Goal: Communication & Community: Answer question/provide support

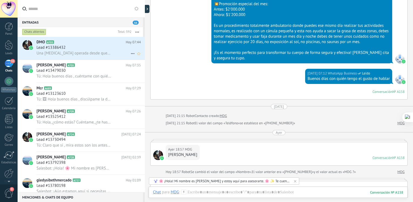
click at [90, 51] on span "Una hernia umbilical operada desde que tenía 13 años ya tengo 38 operación reci…" at bounding box center [74, 53] width 75 height 5
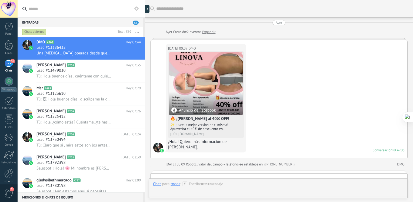
scroll to position [594, 0]
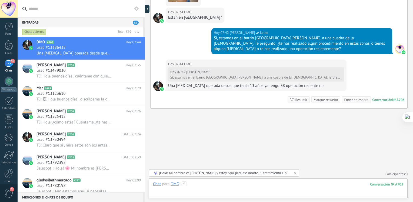
click at [255, 188] on div at bounding box center [278, 189] width 250 height 16
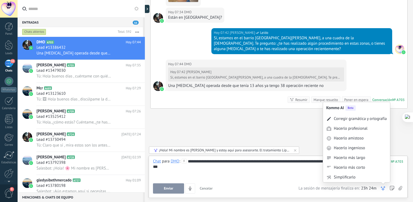
click at [385, 190] on icon at bounding box center [383, 188] width 5 height 5
click at [361, 121] on div "Corregir gramática y ortografía" at bounding box center [360, 118] width 53 height 5
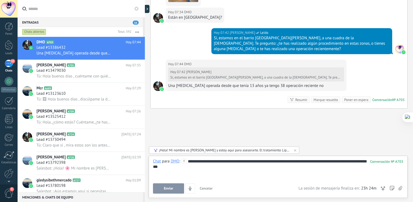
click at [347, 162] on div "**********" at bounding box center [278, 169] width 250 height 21
click at [238, 169] on div "**********" at bounding box center [278, 169] width 250 height 21
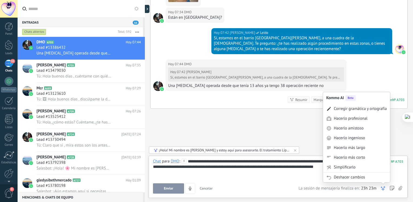
click at [383, 188] on icon at bounding box center [383, 188] width 5 height 5
click at [367, 111] on div "Corregir gramática y ortografía" at bounding box center [360, 108] width 53 height 5
click at [382, 189] on icon at bounding box center [383, 188] width 5 height 5
click at [364, 126] on div "Hacerlo amistoso" at bounding box center [356, 128] width 67 height 10
click at [385, 187] on use at bounding box center [383, 188] width 4 height 4
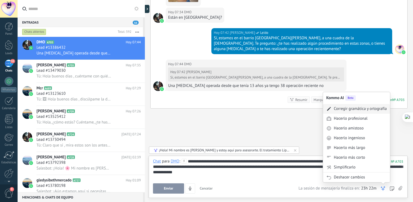
click at [361, 108] on div "Corregir gramática y ortografía" at bounding box center [360, 108] width 53 height 5
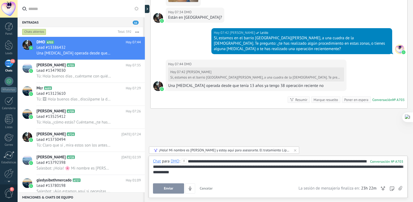
click at [170, 187] on span "Enviar" at bounding box center [168, 188] width 9 height 4
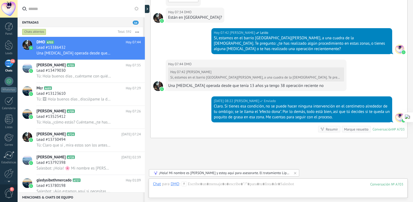
scroll to position [623, 0]
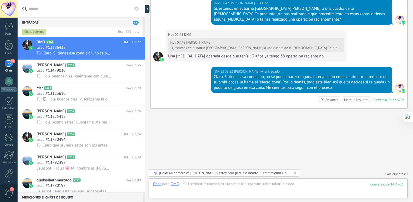
click at [9, 67] on div "54" at bounding box center [9, 64] width 9 height 8
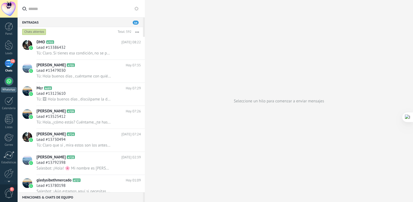
click at [9, 82] on div at bounding box center [9, 81] width 9 height 9
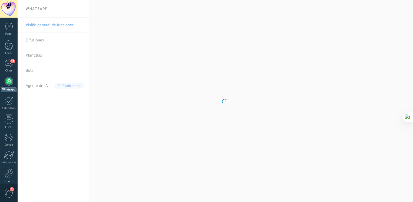
click at [43, 86] on span "Agente de IA" at bounding box center [37, 85] width 22 height 15
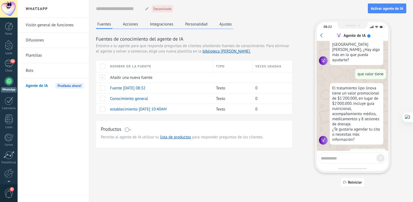
scroll to position [419, 0]
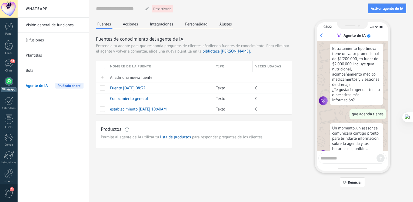
click at [337, 161] on div at bounding box center [353, 158] width 68 height 11
click at [360, 156] on textarea at bounding box center [349, 157] width 56 height 7
type textarea "********"
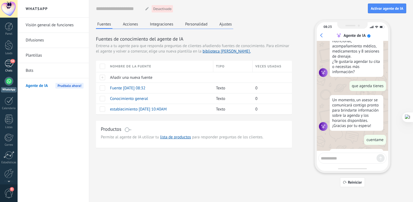
scroll to position [463, 0]
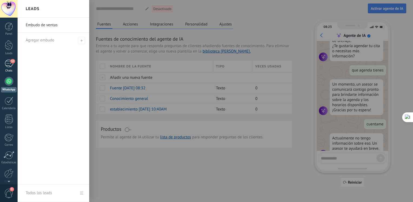
click at [8, 62] on div "54" at bounding box center [9, 64] width 9 height 8
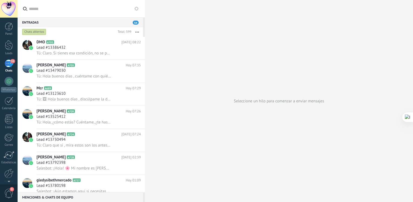
click at [13, 65] on div "54" at bounding box center [9, 64] width 9 height 8
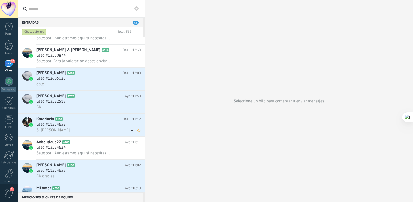
scroll to position [551, 0]
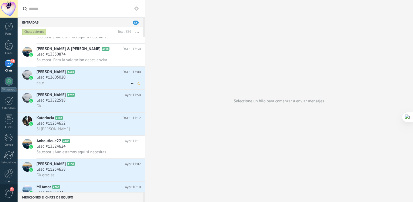
click at [89, 80] on div "Lead #12605020" at bounding box center [89, 77] width 104 height 5
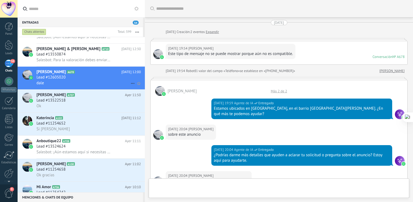
scroll to position [704, 0]
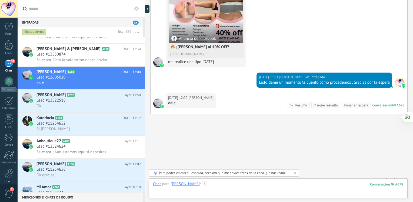
click at [218, 187] on div at bounding box center [278, 189] width 250 height 16
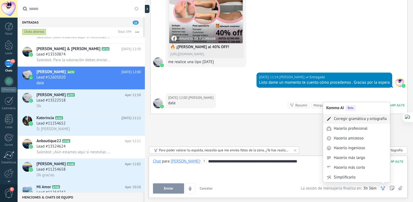
click at [366, 120] on div "Corregir gramática y ortografía" at bounding box center [360, 118] width 53 height 5
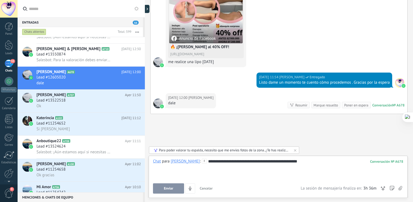
click at [169, 187] on span "Enviar" at bounding box center [168, 188] width 9 height 4
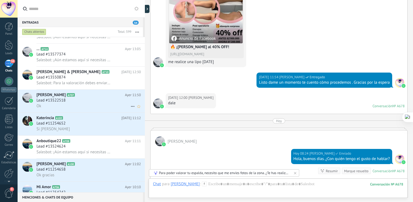
click at [72, 108] on div "Ok" at bounding box center [89, 106] width 104 height 6
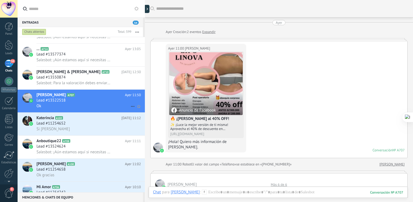
scroll to position [411, 0]
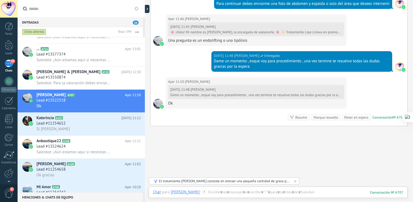
drag, startPoint x: 413, startPoint y: 134, endPoint x: 404, endPoint y: 86, distance: 48.4
click at [408, 70] on html ".abecls-1,.abecls-2{fill-rule:evenodd}.abecls-2{fill:#fff} .abhcls-1{fill:none}…" at bounding box center [206, 101] width 413 height 202
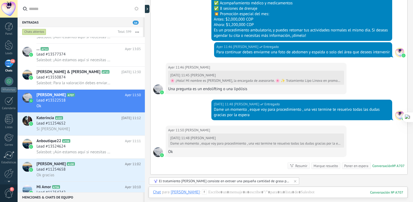
scroll to position [428, 0]
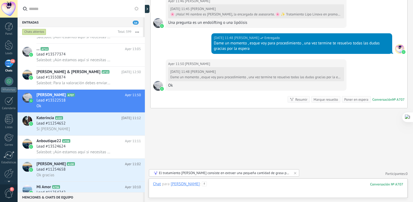
click at [268, 186] on div at bounding box center [278, 189] width 250 height 16
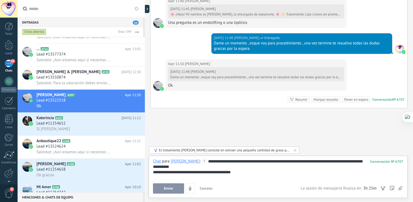
click at [179, 166] on div "**********" at bounding box center [278, 169] width 250 height 21
click at [153, 171] on div "**********" at bounding box center [278, 177] width 259 height 42
click at [154, 172] on div "**********" at bounding box center [278, 171] width 250 height 5
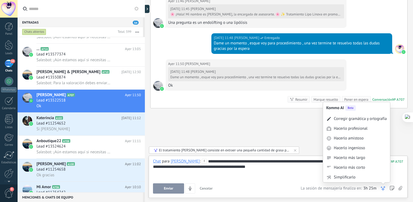
click at [385, 189] on icon at bounding box center [383, 188] width 5 height 5
click at [367, 121] on div "Corregir gramática y ortografía" at bounding box center [360, 118] width 53 height 5
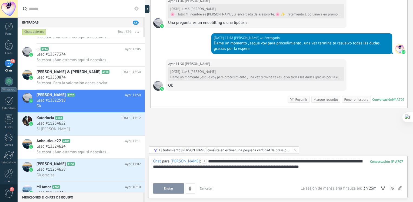
click at [173, 189] on button "Enviar" at bounding box center [168, 188] width 31 height 10
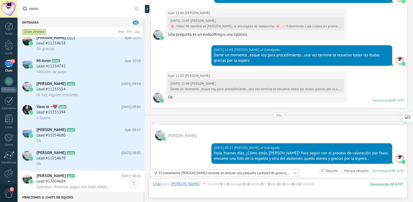
scroll to position [695, 0]
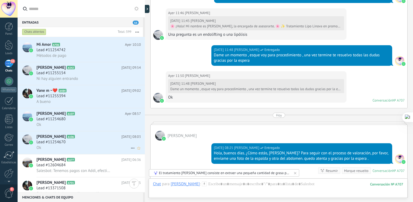
click at [82, 139] on h2 "Maribel A106" at bounding box center [79, 136] width 85 height 5
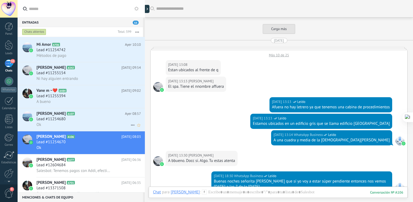
scroll to position [525, 0]
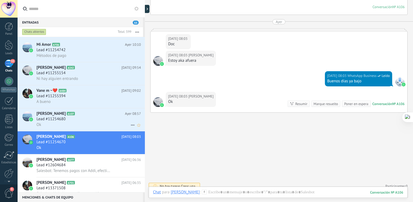
click at [69, 122] on div "Lead #11254680" at bounding box center [89, 118] width 104 height 5
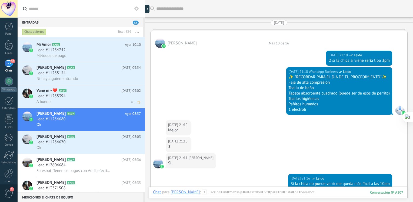
scroll to position [642, 0]
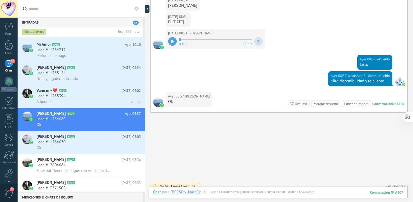
click at [72, 104] on div "A bueno" at bounding box center [89, 102] width 104 height 6
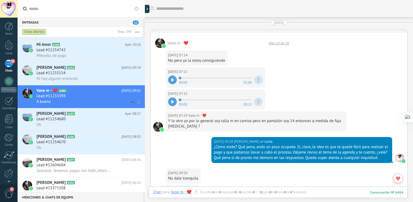
scroll to position [444, 0]
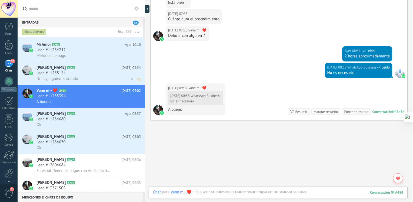
click at [80, 81] on h3 "Ni hay alguien entrando" at bounding box center [59, 78] width 44 height 5
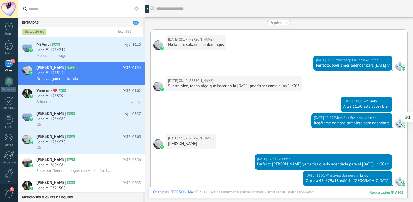
scroll to position [1075, 0]
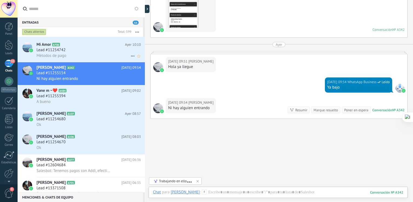
click at [109, 58] on div "Métodos de pago" at bounding box center [89, 56] width 104 height 6
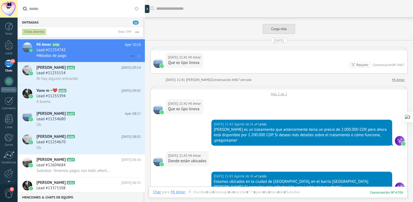
scroll to position [894, 0]
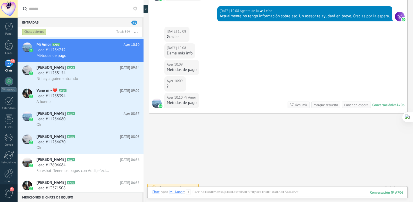
click at [144, 83] on div at bounding box center [144, 101] width 0 height 202
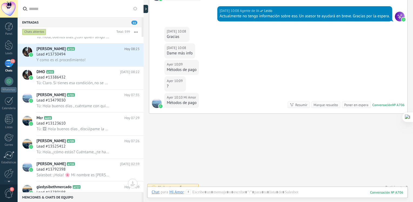
scroll to position [0, 0]
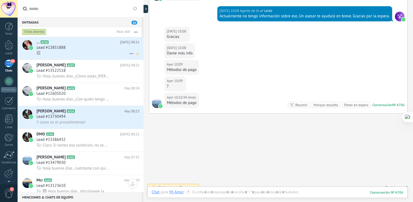
click at [50, 45] on span "Lead #13851888" at bounding box center [51, 47] width 29 height 5
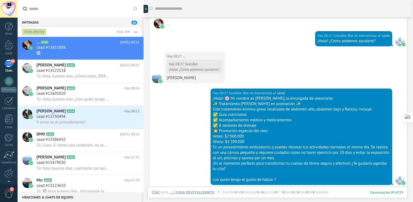
scroll to position [60, 0]
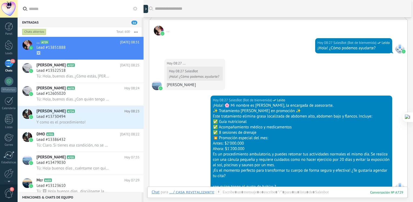
drag, startPoint x: 413, startPoint y: 31, endPoint x: 413, endPoint y: 15, distance: 15.7
click at [413, 15] on html ".abecls-1,.abecls-2{fill-rule:evenodd}.abecls-2{fill:#fff} .abhcls-1{fill:none}…" at bounding box center [206, 101] width 413 height 202
click at [89, 82] on div "Ana María A707 Hoy 08:25 Lead #13522518 Tú: Hola, buenos días. ¿Cómo estás, Ana…" at bounding box center [90, 71] width 107 height 23
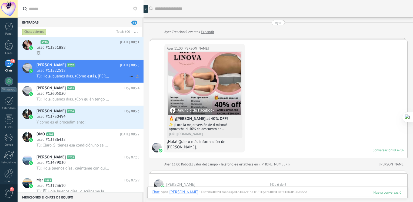
scroll to position [465, 0]
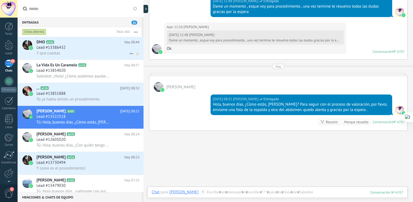
click at [77, 52] on div "Y que cuestas" at bounding box center [88, 53] width 103 height 6
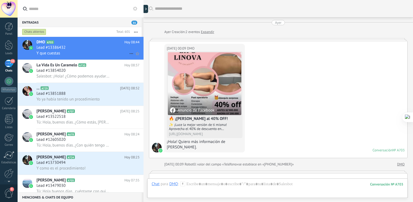
scroll to position [662, 0]
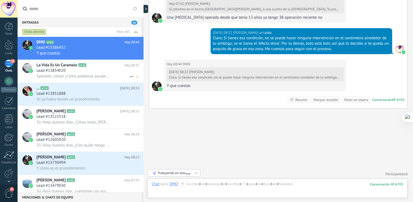
click at [74, 73] on div "Lead #13854020" at bounding box center [88, 70] width 103 height 5
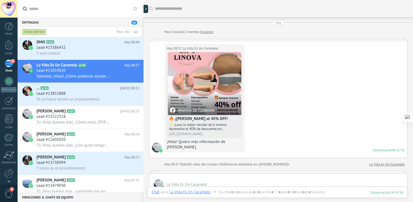
scroll to position [95, 0]
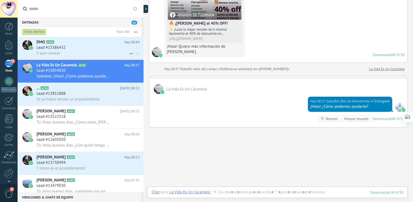
click at [88, 52] on div "Y que cuestas" at bounding box center [88, 53] width 103 height 6
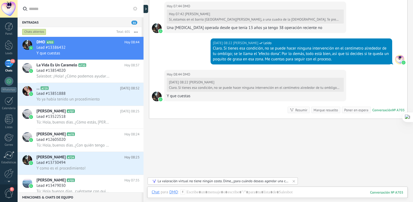
scroll to position [662, 0]
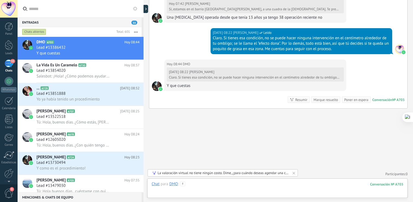
click at [312, 187] on div at bounding box center [278, 189] width 252 height 16
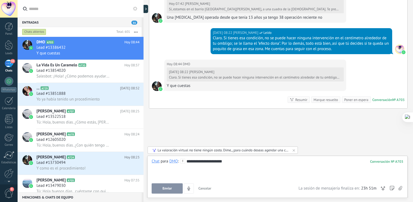
click at [255, 163] on div "**********" at bounding box center [278, 169] width 252 height 21
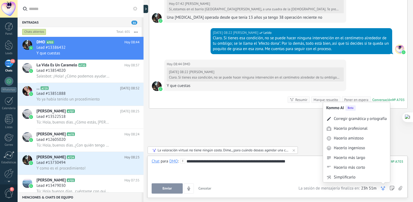
click at [383, 191] on icon at bounding box center [383, 188] width 5 height 5
click at [368, 118] on div "Corregir gramática y ortografía" at bounding box center [360, 118] width 53 height 5
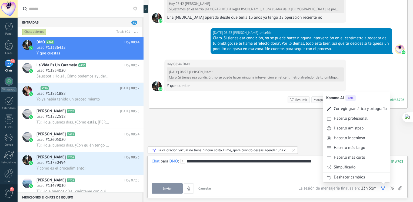
click at [383, 186] on icon at bounding box center [383, 188] width 5 height 5
click at [367, 109] on div "Corregir gramática y ortografía" at bounding box center [360, 108] width 53 height 5
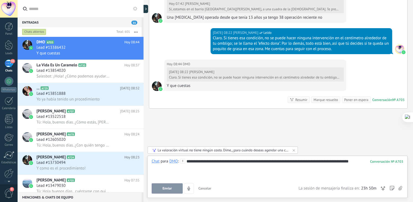
click at [318, 161] on div "**********" at bounding box center [278, 169] width 252 height 21
click at [226, 162] on div "**********" at bounding box center [278, 169] width 252 height 21
click at [383, 194] on div "**********" at bounding box center [277, 177] width 261 height 42
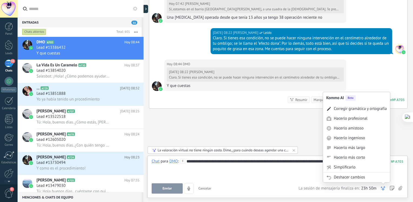
click at [382, 190] on icon at bounding box center [383, 188] width 5 height 5
click at [366, 112] on div "Corregir gramática y ortografía" at bounding box center [356, 109] width 67 height 10
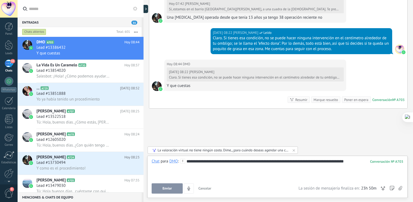
click at [174, 186] on button "Enviar" at bounding box center [167, 188] width 31 height 10
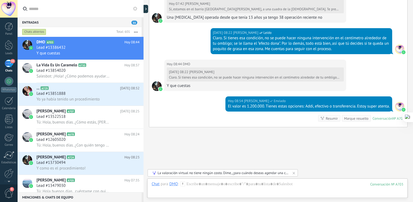
scroll to position [681, 0]
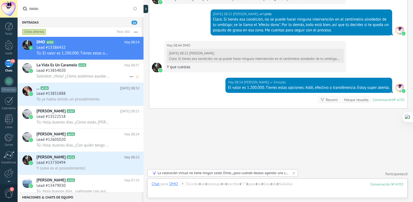
click at [79, 71] on div "Lead #13854020" at bounding box center [88, 70] width 103 height 5
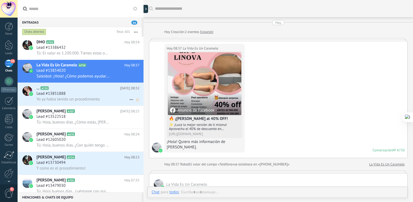
scroll to position [95, 0]
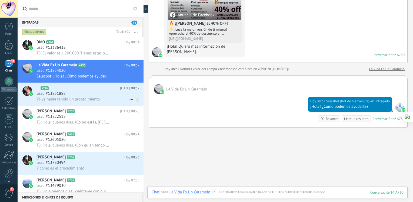
click at [76, 98] on span "Yo ya había tenido un procedimiento" at bounding box center [68, 99] width 63 height 5
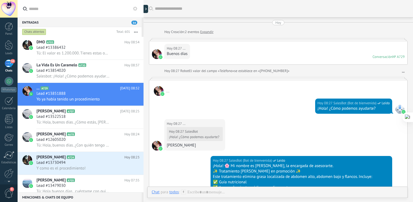
scroll to position [358, 0]
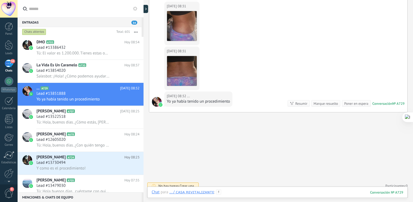
click at [246, 190] on div at bounding box center [278, 197] width 252 height 16
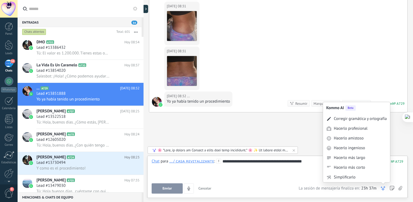
click at [383, 186] on icon at bounding box center [383, 188] width 5 height 5
click at [361, 118] on div "Corregir gramática y ortografía" at bounding box center [360, 118] width 53 height 5
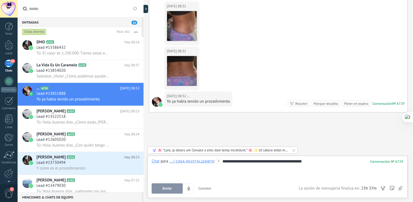
click at [176, 189] on button "Enviar" at bounding box center [167, 188] width 31 height 10
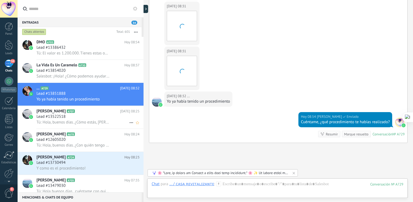
scroll to position [393, 0]
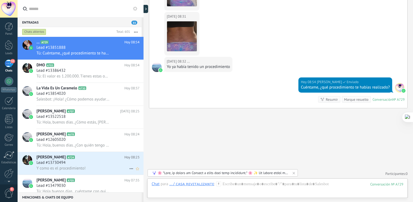
click at [82, 157] on h2 "Verónica A724" at bounding box center [81, 156] width 88 height 5
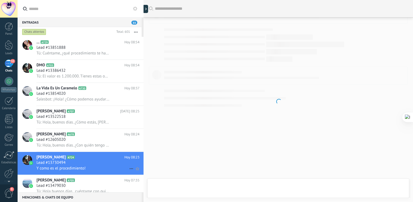
scroll to position [457, 0]
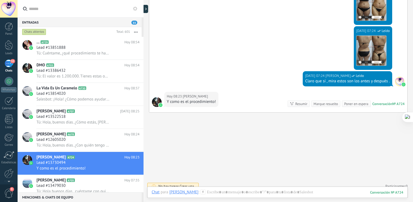
drag, startPoint x: 413, startPoint y: 153, endPoint x: 414, endPoint y: 65, distance: 87.9
click at [413, 65] on html ".abecls-1,.abecls-2{fill-rule:evenodd}.abecls-2{fill:#fff} .abhcls-1{fill:none}…" at bounding box center [206, 101] width 413 height 202
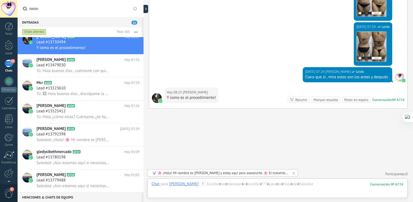
scroll to position [182, 0]
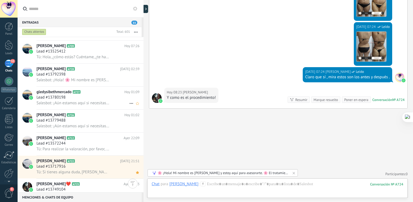
click at [77, 95] on h2 "gledysibethmercado A727" at bounding box center [81, 91] width 88 height 5
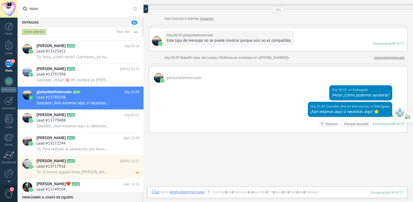
scroll to position [13, 0]
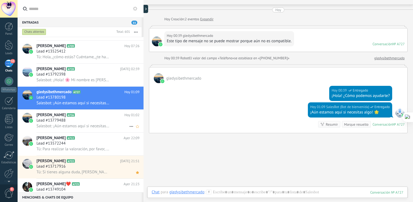
click at [103, 127] on span "Salesbot: ¡Aún estamos aquí si necesitas algo! 🌟" at bounding box center [73, 125] width 73 height 5
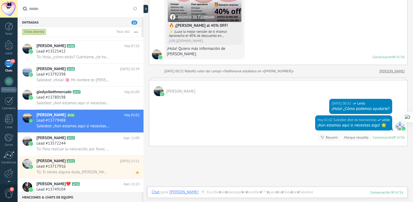
scroll to position [108, 0]
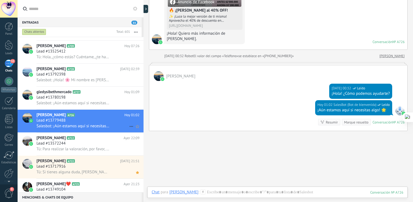
click at [109, 132] on div "Andrea A726 Hoy 01:02 Lead #13779488 Salesbot: ¡Aún estamos aquí si necesitas a…" at bounding box center [90, 121] width 107 height 23
click at [93, 146] on div "Lead #13572244" at bounding box center [88, 143] width 103 height 5
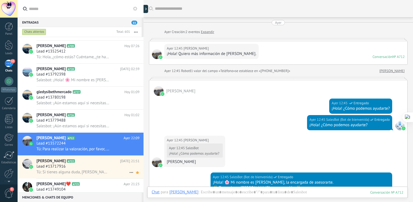
scroll to position [309, 0]
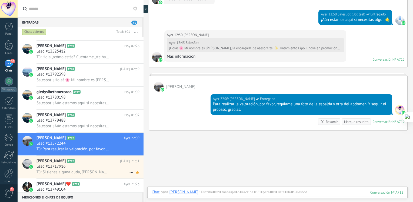
click at [78, 174] on span "Tú: Si tienes alguna duda, Karen, me cuentas. Quedo atenta. Para la valoración,…" at bounding box center [73, 171] width 73 height 5
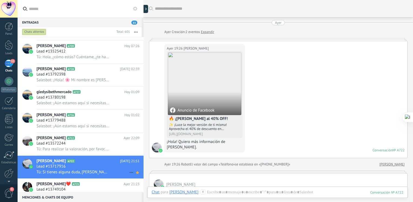
scroll to position [354, 0]
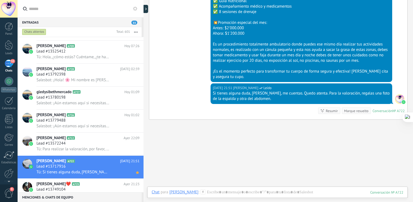
click at [81, 186] on icon at bounding box center [83, 183] width 5 height 5
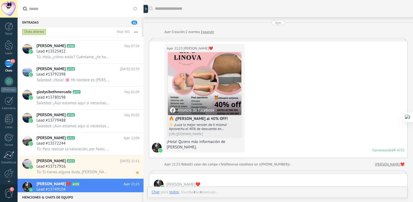
scroll to position [318, 0]
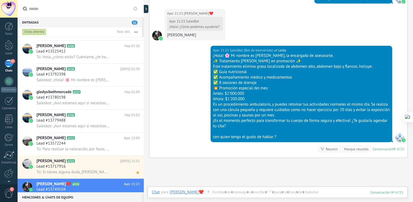
click at [144, 64] on div at bounding box center [144, 101] width 0 height 202
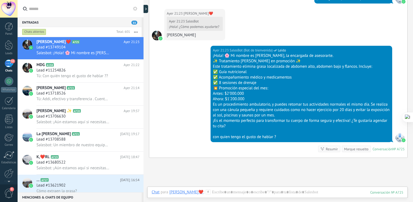
scroll to position [329, 0]
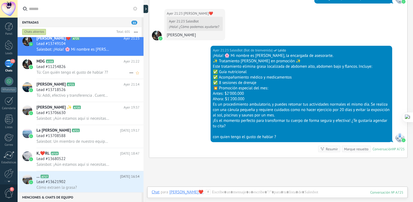
click at [101, 57] on div "MDG A158 Ayer 21:22 Lead #11254826 Tú: Con quién tengo el gusto de hablar ??" at bounding box center [90, 67] width 107 height 23
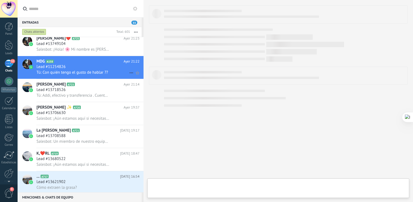
click at [93, 61] on h2 "MDG A158" at bounding box center [80, 61] width 87 height 5
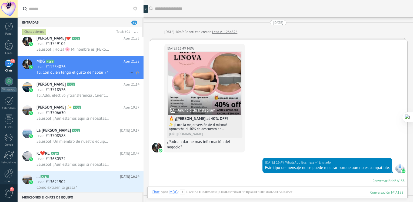
scroll to position [542, 0]
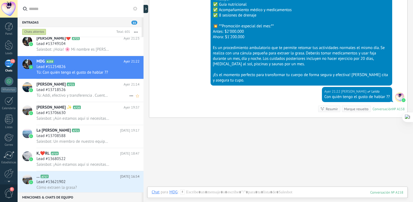
click at [81, 84] on h2 "Diana Araujo A723" at bounding box center [80, 84] width 87 height 5
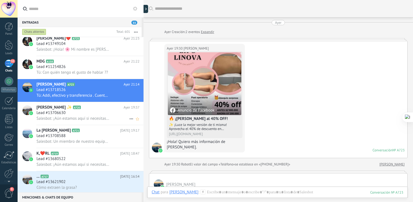
scroll to position [283, 0]
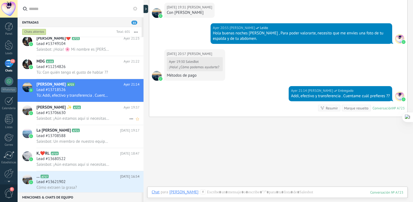
click at [91, 119] on span "Salesbot: ¡Aún estamos aquí si necesitas algo! 🌟" at bounding box center [73, 118] width 73 height 5
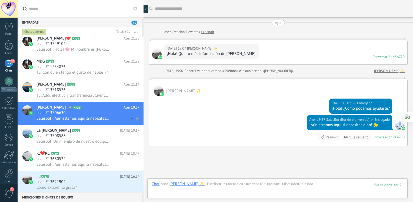
scroll to position [38, 0]
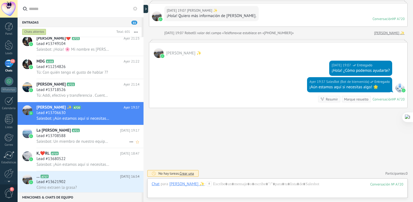
click at [82, 133] on h2 "La Posada A721" at bounding box center [79, 130] width 84 height 5
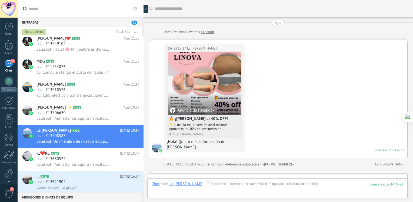
scroll to position [156, 0]
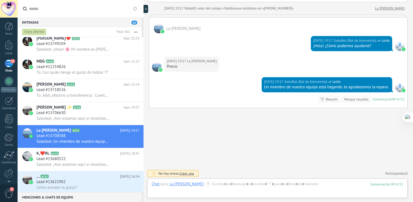
drag, startPoint x: 413, startPoint y: 151, endPoint x: 413, endPoint y: 90, distance: 61.1
click at [413, 71] on html ".abecls-1,.abecls-2{fill-rule:evenodd}.abecls-2{fill:#fff} .abhcls-1{fill:none}…" at bounding box center [206, 101] width 413 height 202
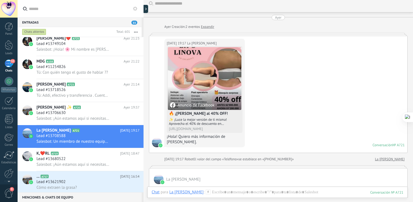
scroll to position [0, 0]
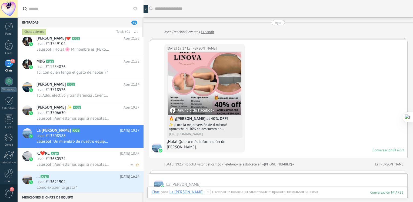
click at [103, 156] on h2 "K,‍❤️‍‍RL A719" at bounding box center [79, 153] width 84 height 5
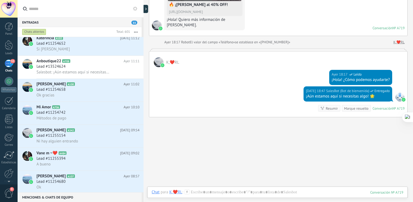
scroll to position [596, 0]
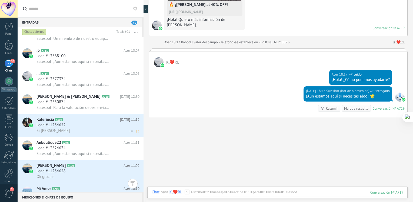
click at [72, 122] on h2 "Katerincia A102" at bounding box center [79, 119] width 84 height 5
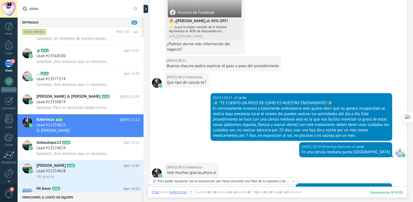
scroll to position [563, 0]
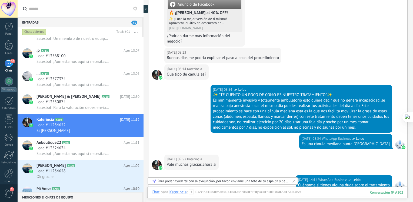
click at [318, 99] on div "Es mínimamente invasivo y totalmente ambulatorio esto quiere decir que no gener…" at bounding box center [301, 114] width 177 height 32
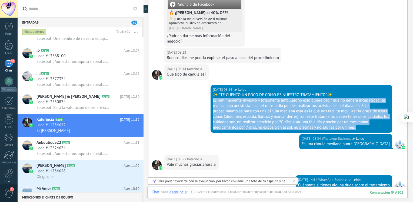
click at [318, 99] on div "Es mínimamente invasivo y totalmente ambulatorio esto quiere decir que no gener…" at bounding box center [301, 114] width 177 height 32
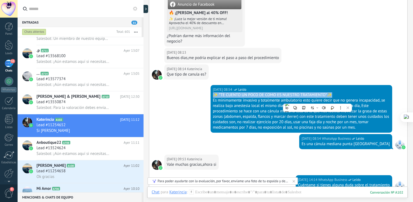
drag, startPoint x: 318, startPoint y: 99, endPoint x: 353, endPoint y: 92, distance: 36.2
click at [353, 92] on div "16/09/2025 08:54 WhatsApp Business Leído ✨ *TE CUENTO UN POCO DE COMO ES NUESTR…" at bounding box center [302, 109] width 182 height 48
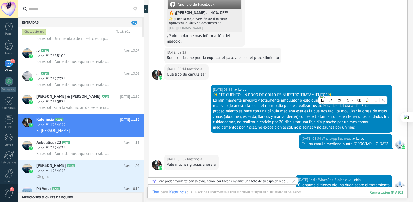
drag, startPoint x: 353, startPoint y: 92, endPoint x: 370, endPoint y: 129, distance: 40.6
click at [370, 129] on div "Es mínimamente invasivo y totalmente ambulatorio esto quiere decir que no gener…" at bounding box center [301, 114] width 177 height 32
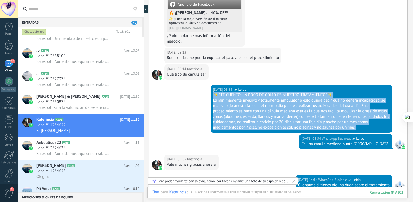
drag, startPoint x: 370, startPoint y: 129, endPoint x: 208, endPoint y: 94, distance: 165.1
click at [208, 94] on div "16/09/2025 08:54 WhatsApp Business Leído ✨ *TE CUENTO UN POCO DE COMO ES NUESTR…" at bounding box center [278, 109] width 258 height 49
copy div "✨ *TE CUENTO UN POCO DE COMO ES NUESTRO TRATAMIENTO*✨ Es mínimamente invasivo y…"
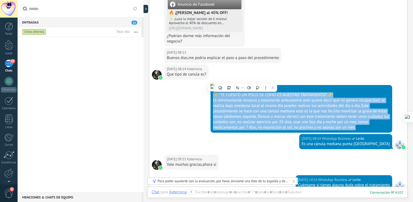
scroll to position [0, 0]
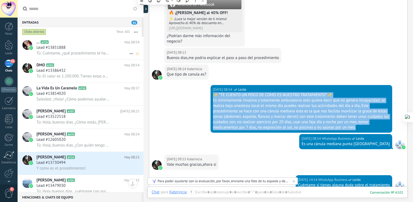
click at [77, 49] on div "Lead #13851888" at bounding box center [88, 47] width 103 height 5
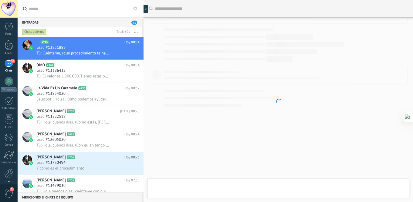
scroll to position [384, 0]
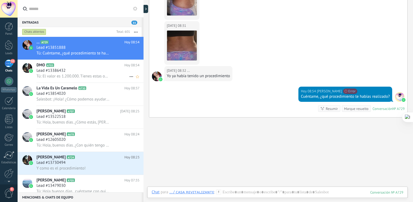
click at [96, 71] on div "Lead #13386432" at bounding box center [88, 70] width 103 height 5
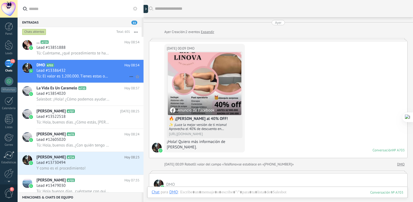
scroll to position [646, 0]
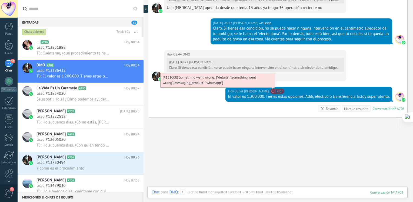
click at [256, 85] on span "(#131000) Something went wrong: {"details":"Something went wrong","messaging_pr…" at bounding box center [210, 80] width 94 height 10
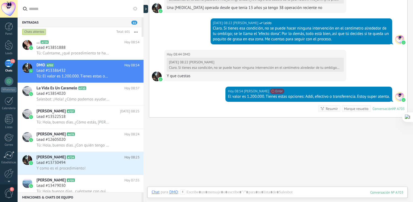
drag, startPoint x: 271, startPoint y: 93, endPoint x: 238, endPoint y: 128, distance: 48.0
click at [0, 0] on span "(#131000) Algo salió mal: {"details":"Algo salió mal","messaging_product":"what…" at bounding box center [0, 0] width 0 height 0
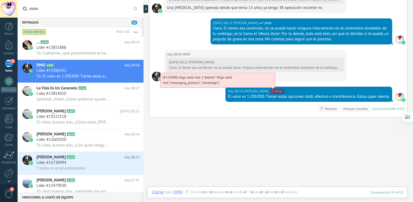
click at [232, 78] on span "(#131000) Algo salió mal: {"details":"Algo salió mal","messaging_product":"what…" at bounding box center [198, 80] width 70 height 10
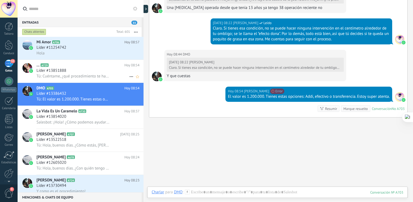
click at [82, 78] on span "Tú: Cuéntame, ¿qué procedimiento te habías realizado?" at bounding box center [73, 76] width 73 height 5
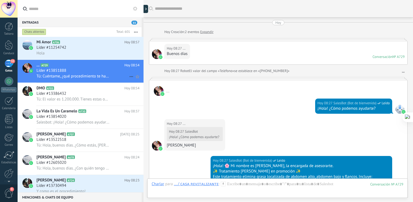
scroll to position [393, 0]
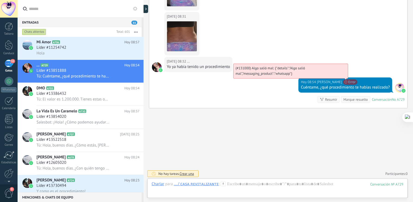
click at [305, 76] on span "(#131000) Algo salió mal: {"details":"Algo salió mal","messaging_product":"what…" at bounding box center [271, 71] width 70 height 10
click at [291, 70] on span "(#131000) Algo salió mal: {"details":"Algo salió mal","messaging_product":"what…" at bounding box center [271, 71] width 70 height 10
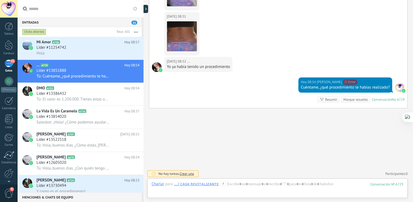
click at [338, 86] on div "Cuéntame, ¿qué procedimiento te habías realizado?" at bounding box center [345, 87] width 89 height 5
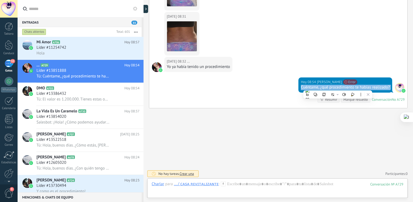
copy div "Cuéntame, ¿qué procedimiento te habías realizado?"
click at [253, 184] on div at bounding box center [278, 189] width 252 height 16
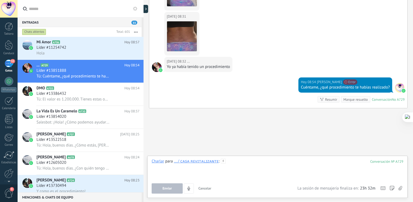
click at [240, 166] on div at bounding box center [278, 169] width 252 height 21
paste div
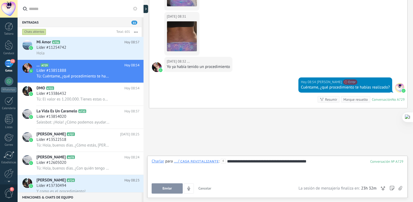
click at [172, 191] on button "Enviar" at bounding box center [167, 188] width 31 height 10
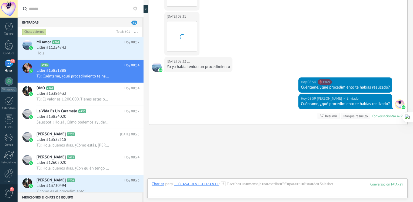
scroll to position [409, 0]
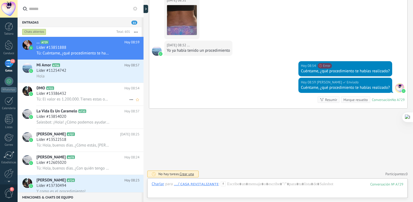
click at [62, 91] on h2 "DMO A703" at bounding box center [81, 87] width 88 height 5
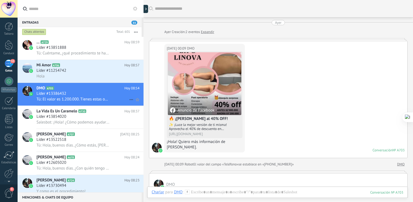
scroll to position [646, 0]
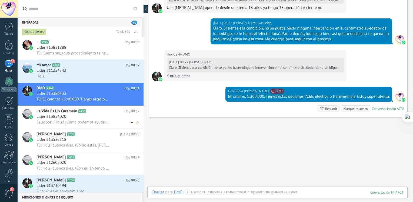
click at [72, 116] on div "Líder #13854020" at bounding box center [88, 116] width 103 height 5
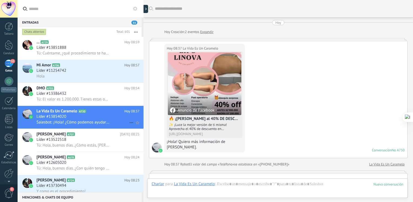
scroll to position [115, 0]
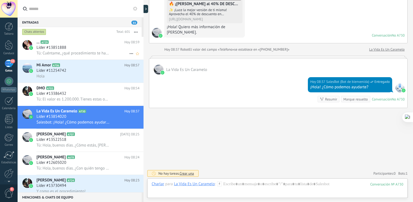
click at [62, 49] on span "Líder #13851888" at bounding box center [52, 47] width 30 height 5
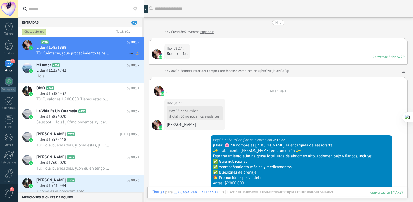
scroll to position [380, 0]
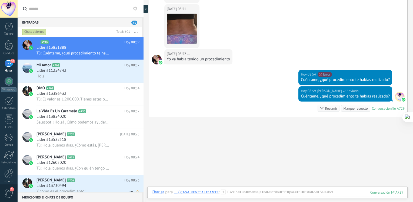
click at [72, 183] on h2 "Verónica A724" at bounding box center [81, 179] width 88 height 5
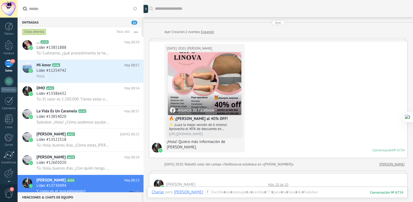
scroll to position [457, 0]
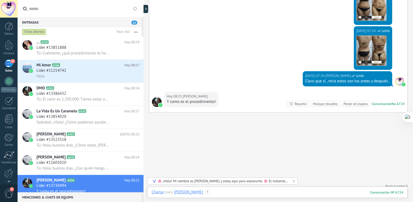
click at [241, 193] on div at bounding box center [278, 197] width 252 height 16
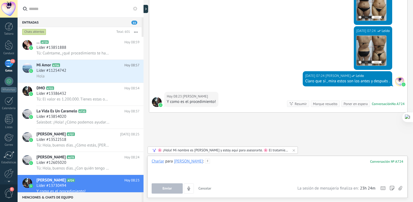
paste div
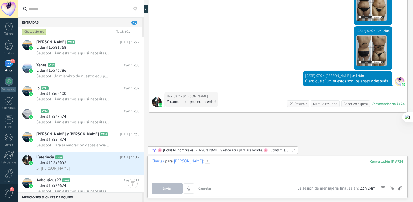
scroll to position [585, 0]
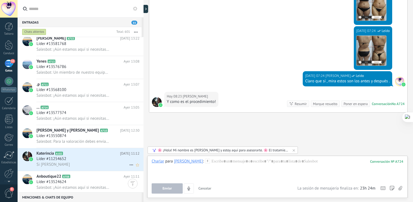
click at [91, 171] on div "Katerincia A102 Ayer 11:12 Líder #11254652 Si juli" at bounding box center [90, 159] width 107 height 23
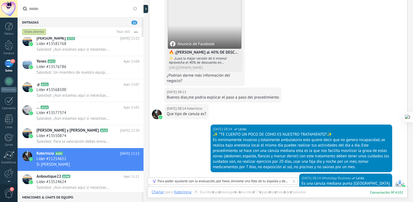
scroll to position [583, 0]
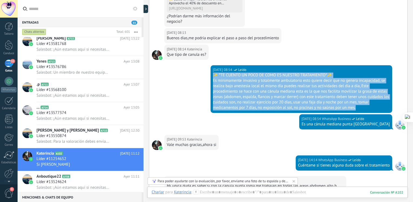
drag, startPoint x: 364, startPoint y: 108, endPoint x: 203, endPoint y: 77, distance: 163.7
click at [203, 77] on div "16/09/2025 08:54 WhatsApp Business Leído ✨ *TE CUENTO UN POCO DE COMO ES NUESTR…" at bounding box center [278, 89] width 258 height 49
copy div "✨ *TE CUENTO UN POCO DE COMO ES NUESTRO TRATAMIENTO*✨ Es mínimamente invasivo y…"
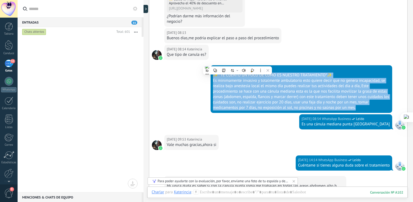
scroll to position [0, 0]
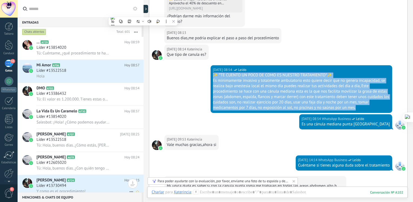
click at [81, 179] on div "Verónica A724 Hoy 08:23 Líder #13730494 Y como es el procedimiento!" at bounding box center [90, 186] width 107 height 23
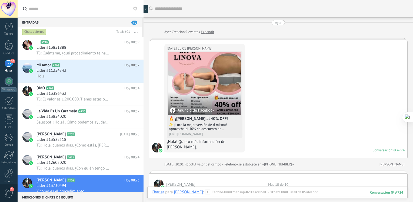
scroll to position [457, 0]
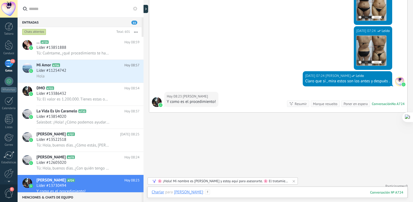
click at [232, 190] on div at bounding box center [278, 197] width 252 height 16
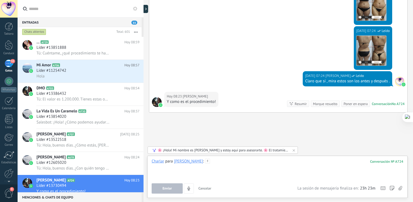
paste div
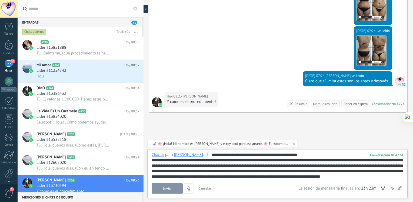
click at [160, 189] on button "Enviar" at bounding box center [167, 188] width 31 height 10
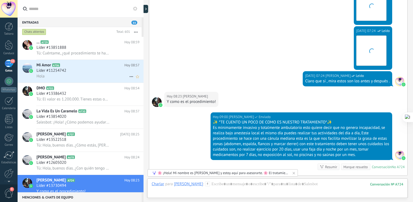
scroll to position [524, 0]
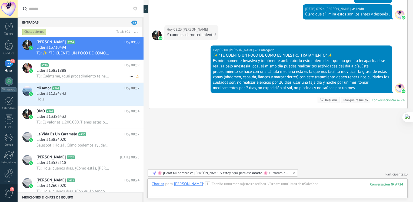
click at [102, 68] on h2 "... A729" at bounding box center [81, 64] width 88 height 5
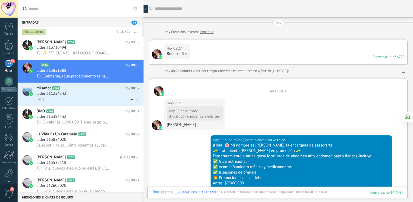
scroll to position [380, 0]
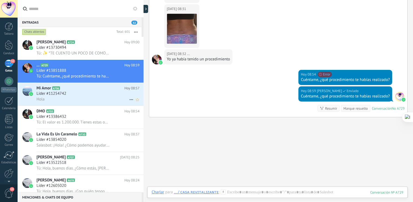
click at [80, 91] on h2 "Mi Amor A706" at bounding box center [81, 87] width 88 height 5
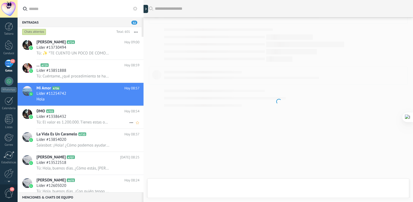
click at [68, 113] on h2 "DMO A703" at bounding box center [81, 110] width 88 height 5
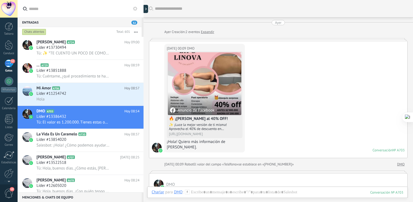
scroll to position [646, 0]
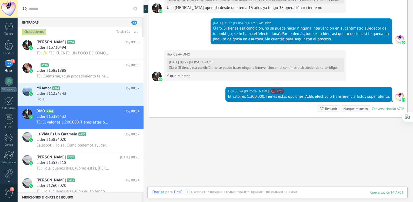
click at [267, 94] on div "El valor es 1.200.000. Tienes estas opciones: Addi, efectivo o transferencia. E…" at bounding box center [309, 96] width 162 height 5
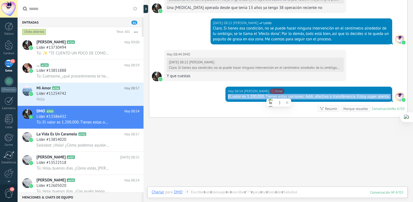
click at [267, 94] on div "El valor es 1.200.000. Tienes estas opciones: Addi, efectivo o transferencia. E…" at bounding box center [309, 96] width 162 height 5
click at [240, 192] on div at bounding box center [278, 197] width 252 height 16
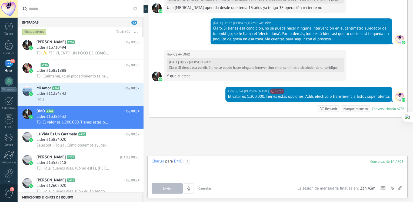
click at [203, 164] on div at bounding box center [278, 169] width 252 height 21
paste div
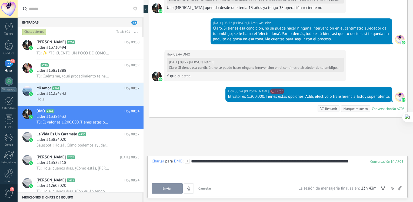
click at [172, 190] on span "Enviar" at bounding box center [167, 188] width 9 height 4
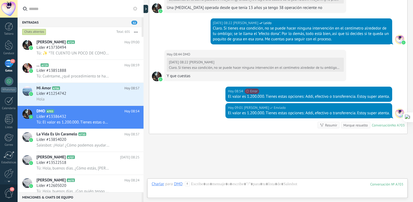
scroll to position [671, 0]
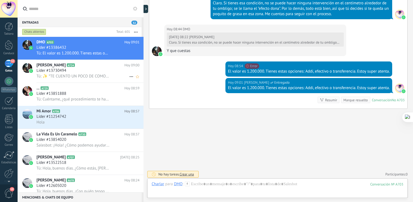
click at [78, 69] on div "Líder #13730494" at bounding box center [88, 70] width 103 height 5
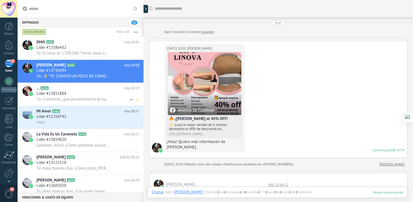
scroll to position [428, 0]
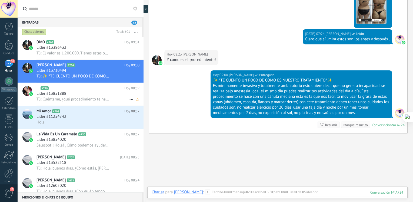
click at [61, 90] on h2 "... A729" at bounding box center [81, 87] width 88 height 5
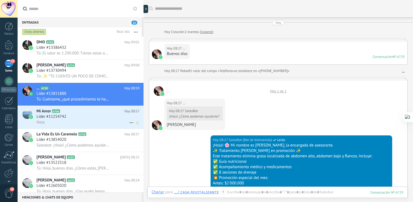
scroll to position [380, 0]
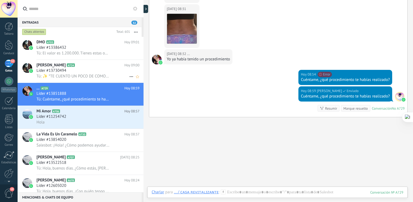
click at [79, 71] on div "Líder #13730494" at bounding box center [88, 70] width 103 height 5
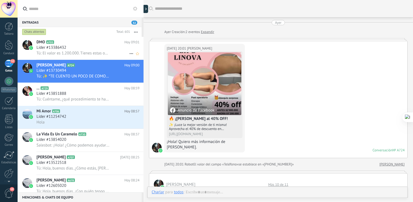
click at [76, 46] on div "Líder #13386432" at bounding box center [88, 47] width 103 height 5
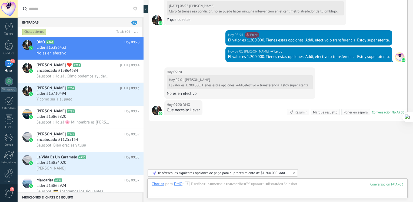
scroll to position [677, 0]
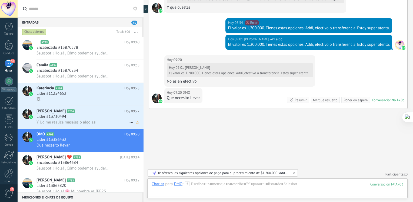
click at [70, 118] on div "Líder #13730494" at bounding box center [88, 116] width 103 height 5
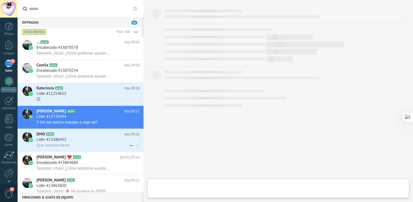
click at [64, 142] on span "Líder #13386432" at bounding box center [52, 139] width 30 height 5
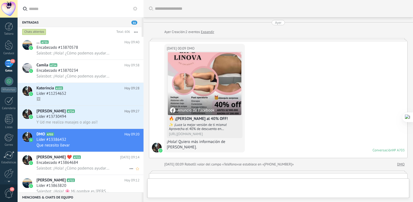
scroll to position [607, 0]
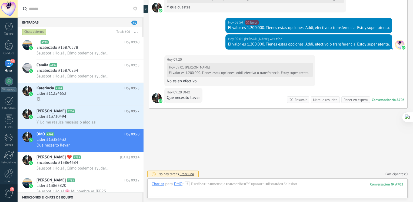
click at [144, 42] on div at bounding box center [144, 101] width 0 height 202
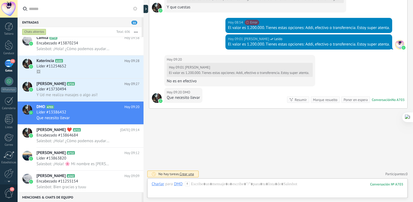
scroll to position [0, 0]
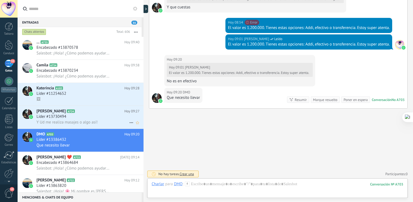
click at [73, 117] on div "Líder #13730494" at bounding box center [88, 116] width 103 height 5
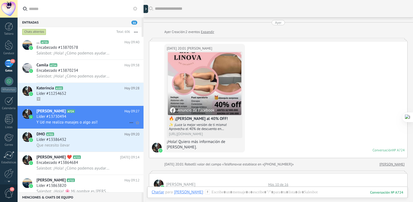
scroll to position [351, 0]
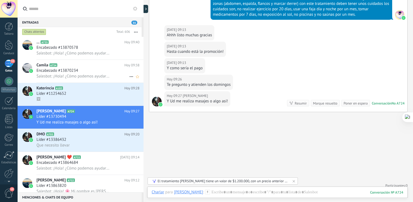
click at [96, 78] on span "Salesbot: ¡Hola! ¿Cómo podemos ayudarte?" at bounding box center [73, 76] width 73 height 5
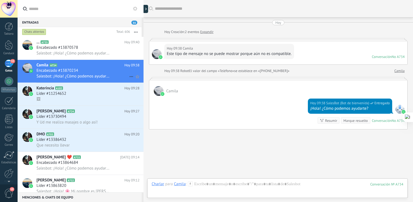
scroll to position [21, 0]
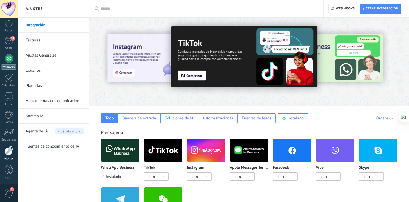
click at [8, 58] on div at bounding box center [9, 58] width 9 height 9
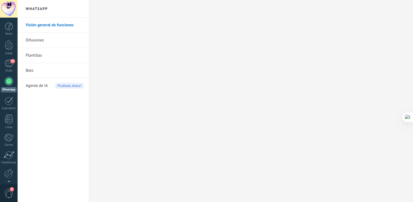
click at [40, 85] on span "Agente de IA" at bounding box center [37, 85] width 22 height 15
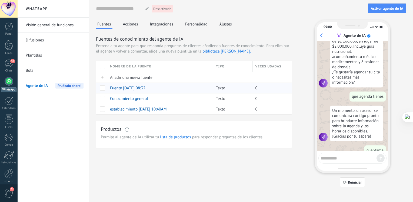
scroll to position [463, 0]
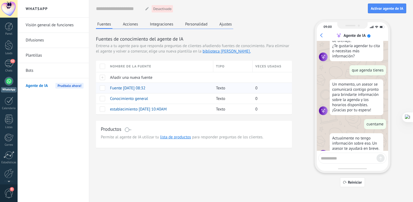
click at [139, 92] on div "Fuente [DATE] 08:32" at bounding box center [158, 88] width 103 height 10
click at [130, 101] on div "Conocimiento general" at bounding box center [158, 98] width 103 height 10
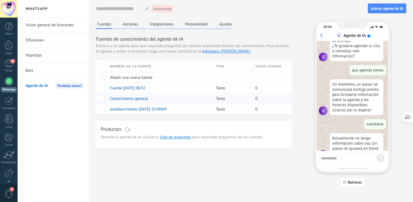
click at [139, 98] on span "Conocimiento general" at bounding box center [129, 98] width 38 height 5
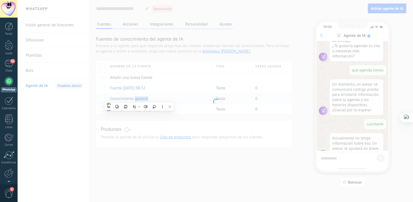
type textarea "**********"
type input "**********"
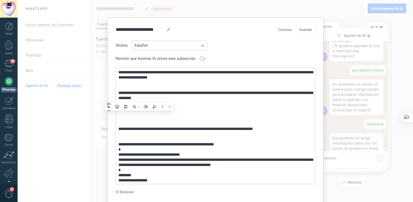
drag, startPoint x: 139, startPoint y: 98, endPoint x: 213, endPoint y: 101, distance: 73.6
click at [212, 101] on textarea at bounding box center [215, 125] width 198 height 116
click at [118, 73] on textarea at bounding box center [215, 125] width 198 height 116
click at [139, 81] on textarea at bounding box center [215, 125] width 198 height 116
paste textarea "**********"
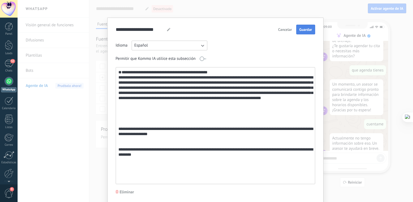
type textarea "**********"
click at [304, 34] on button "Guardar" at bounding box center [305, 30] width 19 height 10
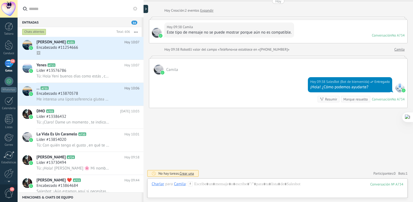
scroll to position [38, 0]
